Goal: Information Seeking & Learning: Check status

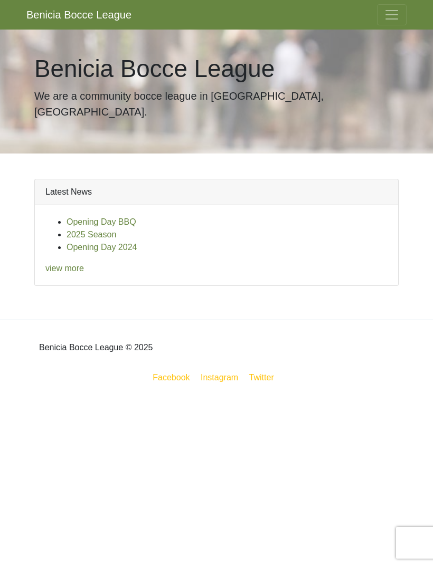
click at [79, 264] on link "view more" at bounding box center [64, 268] width 39 height 9
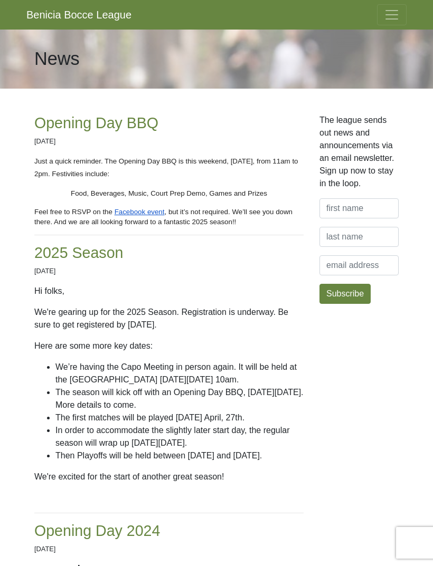
click at [394, 14] on span "Toggle navigation" at bounding box center [392, 15] width 16 height 16
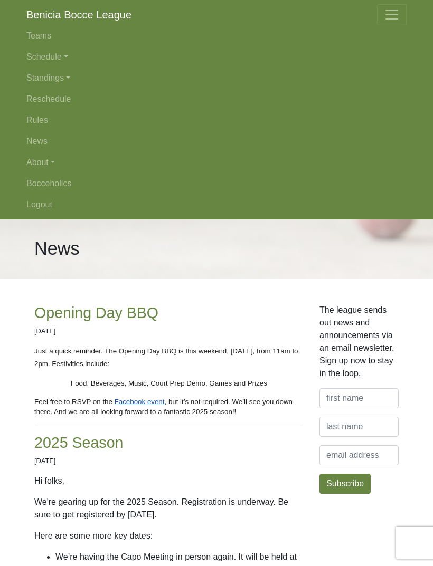
click at [56, 78] on link "Standings" at bounding box center [216, 78] width 380 height 21
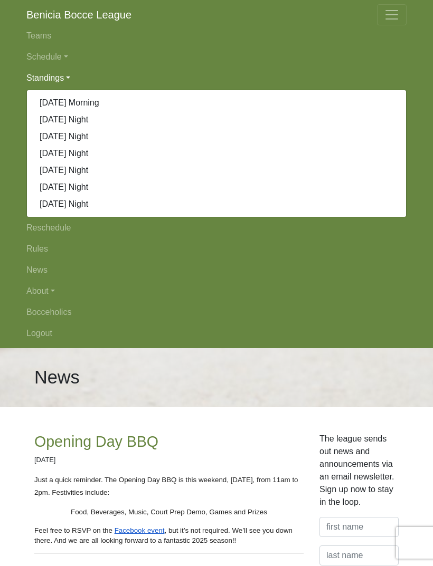
click at [95, 186] on link "[DATE] Night" at bounding box center [216, 187] width 379 height 17
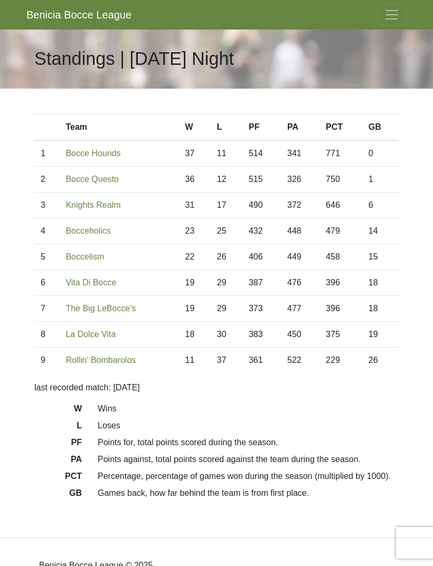
click at [390, 18] on span "Toggle navigation" at bounding box center [392, 15] width 16 height 16
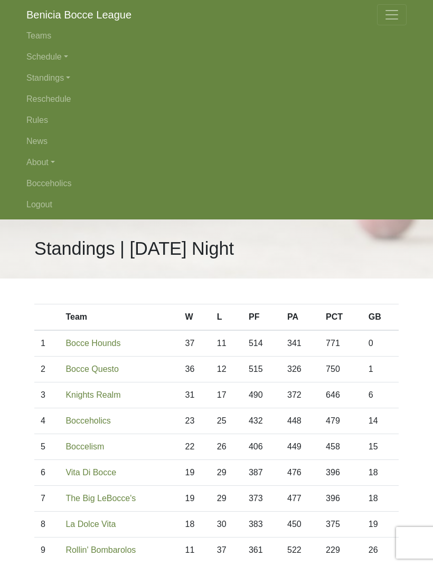
click at [65, 61] on link "Schedule" at bounding box center [216, 56] width 380 height 21
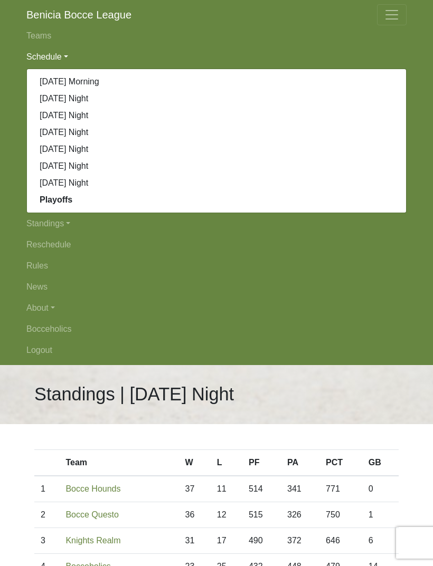
click at [74, 203] on link "Playoffs" at bounding box center [216, 200] width 379 height 17
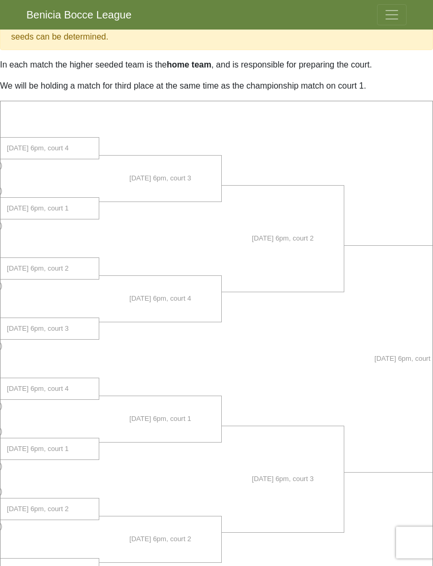
scroll to position [0, 39]
click at [331, 470] on li "[DATE] 6pm, court 3" at bounding box center [278, 480] width 122 height 106
